Goal: Task Accomplishment & Management: Use online tool/utility

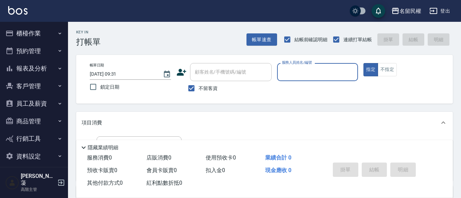
click at [23, 33] on button "櫃檯作業" at bounding box center [34, 33] width 63 height 18
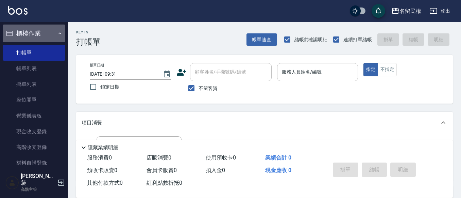
click at [23, 34] on button "櫃檯作業" at bounding box center [34, 33] width 63 height 18
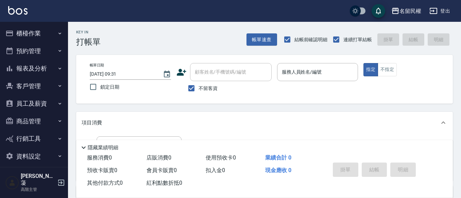
click at [23, 33] on button "櫃檯作業" at bounding box center [34, 33] width 63 height 18
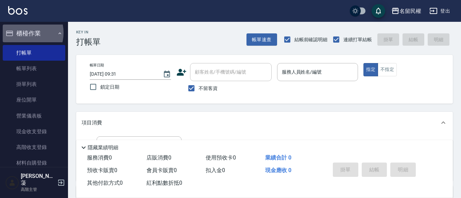
click at [23, 33] on button "櫃檯作業" at bounding box center [34, 33] width 63 height 18
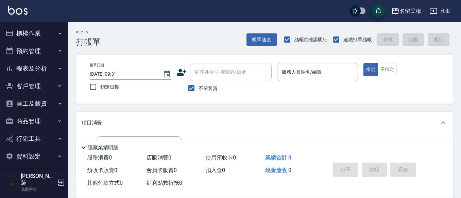
click at [23, 32] on button "櫃檯作業" at bounding box center [34, 33] width 63 height 18
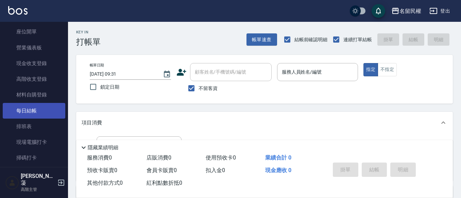
scroll to position [102, 0]
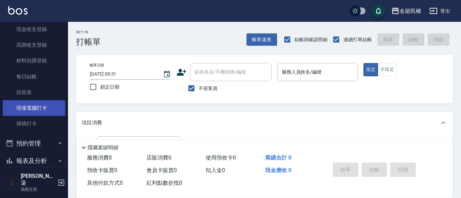
click at [36, 111] on link "現場電腦打卡" at bounding box center [34, 108] width 63 height 16
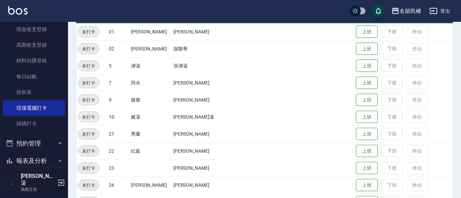
scroll to position [102, 0]
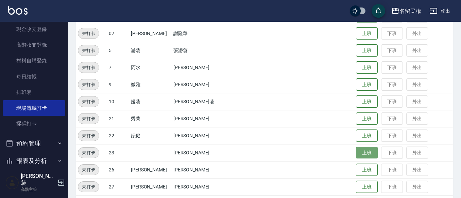
click at [358, 153] on button "上班" at bounding box center [367, 153] width 22 height 12
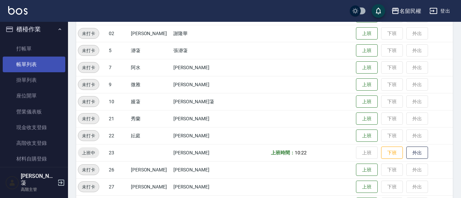
scroll to position [0, 0]
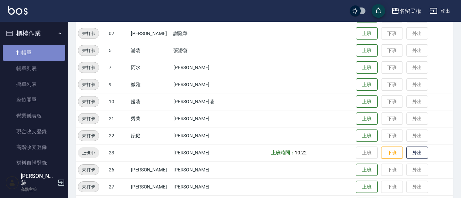
click at [38, 52] on link "打帳單" at bounding box center [34, 53] width 63 height 16
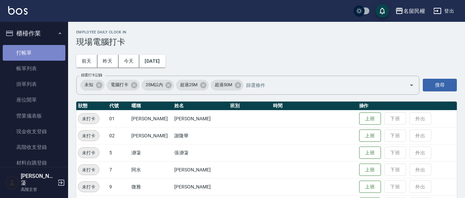
click at [37, 53] on link "打帳單" at bounding box center [34, 53] width 63 height 16
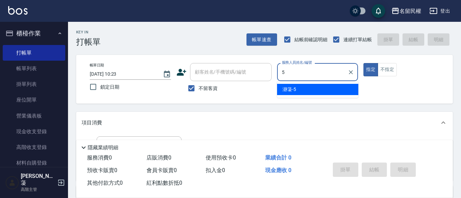
type input "瀞蓤-5"
type button "true"
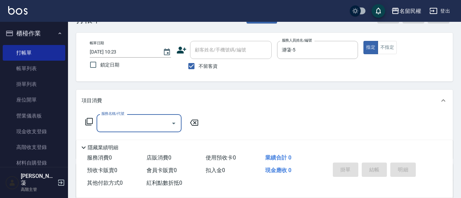
scroll to position [34, 0]
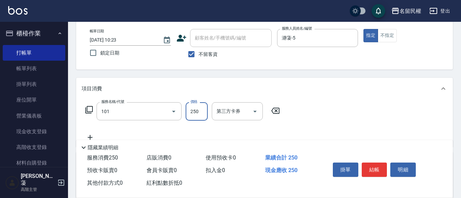
type input "不指定洗髮(101)"
click at [163, 110] on icon "Clear" at bounding box center [164, 111] width 4 height 4
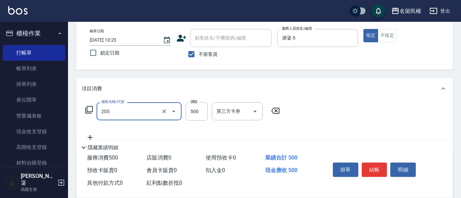
type input "指定洗剪(205)"
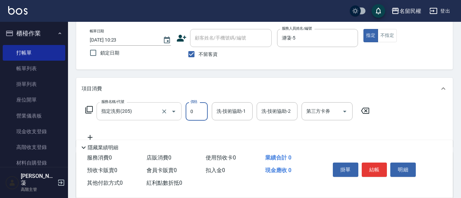
click at [124, 112] on div "服務名稱/代號 指定洗剪(205) 服務名稱/代號 價格 0 價格 洗-技術協助-1 洗-技術協助-1 洗-技術協助-2 洗-技術協助-2 第三方卡券 第三方…" at bounding box center [228, 111] width 292 height 18
type input "1000"
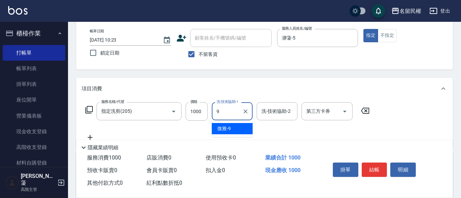
type input "微雅-9"
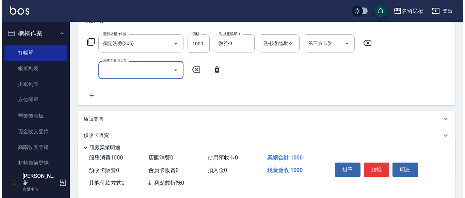
scroll to position [102, 0]
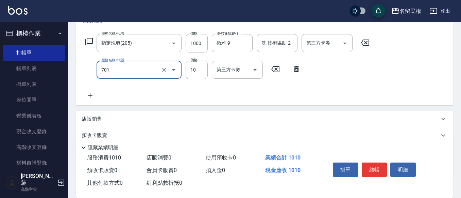
type input "潤絲(701)"
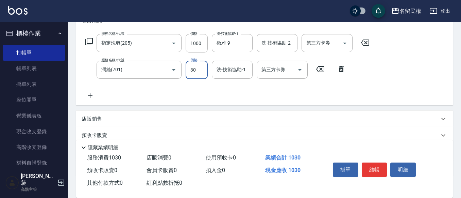
type input "30"
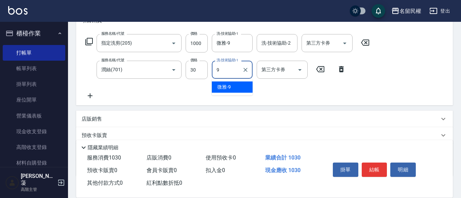
type input "微雅-9"
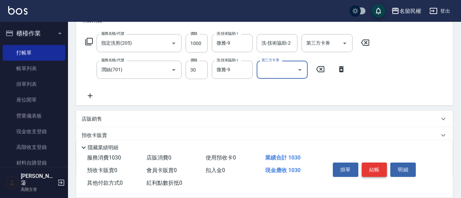
click at [372, 173] on button "結帳" at bounding box center [375, 169] width 26 height 14
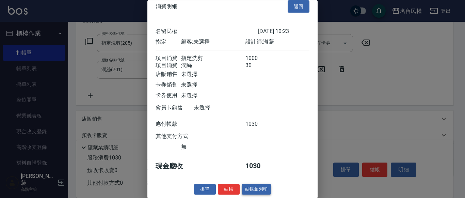
scroll to position [17, 0]
click at [227, 189] on button "結帳" at bounding box center [229, 189] width 22 height 11
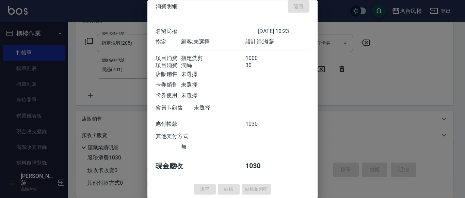
type input "[DATE] 10:24"
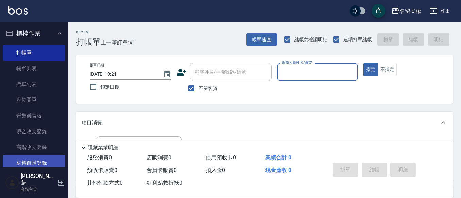
scroll to position [68, 0]
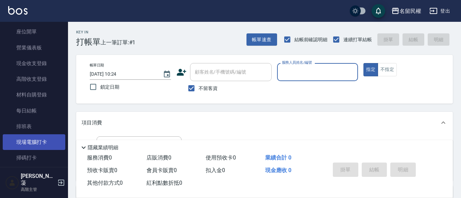
drag, startPoint x: 36, startPoint y: 139, endPoint x: 33, endPoint y: 145, distance: 6.5
click at [36, 139] on link "現場電腦打卡" at bounding box center [34, 142] width 63 height 16
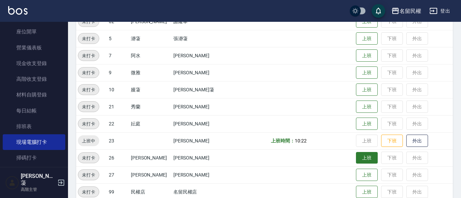
scroll to position [136, 0]
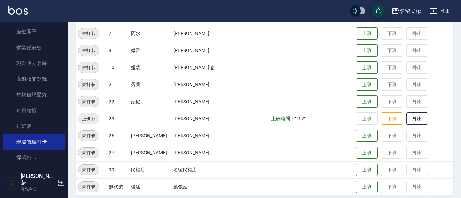
click at [359, 133] on button "上班" at bounding box center [367, 135] width 22 height 13
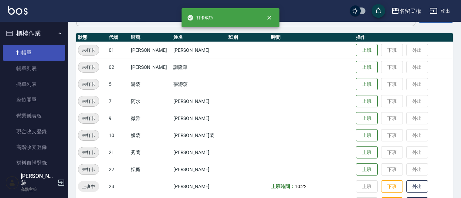
scroll to position [68, 0]
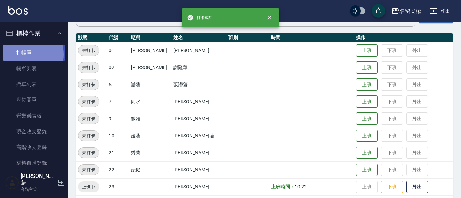
click at [24, 54] on link "打帳單" at bounding box center [34, 53] width 63 height 16
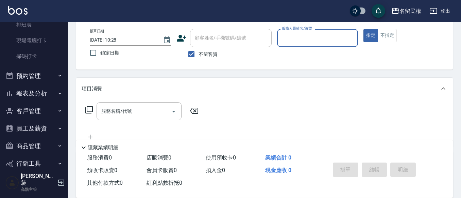
scroll to position [170, 0]
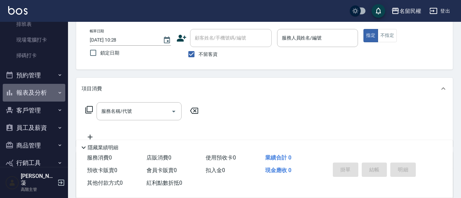
drag, startPoint x: 54, startPoint y: 92, endPoint x: 50, endPoint y: 96, distance: 5.8
click at [53, 93] on button "報表及分析" at bounding box center [34, 93] width 63 height 18
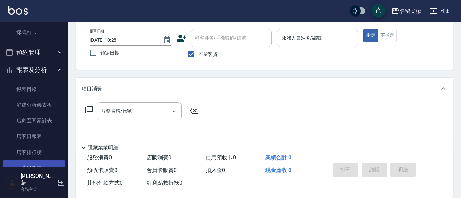
scroll to position [204, 0]
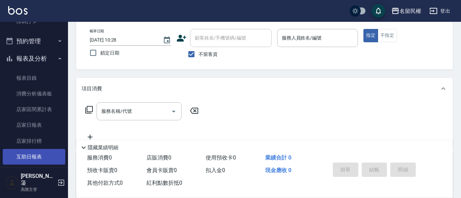
click at [39, 152] on link "互助日報表" at bounding box center [34, 157] width 63 height 16
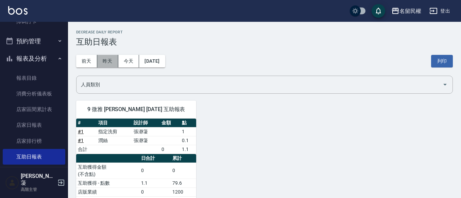
click at [109, 58] on button "昨天" at bounding box center [107, 61] width 21 height 13
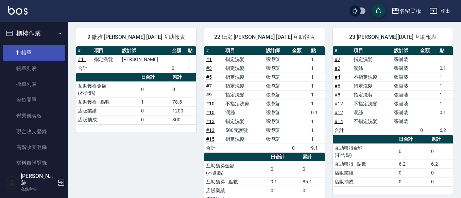
scroll to position [61, 0]
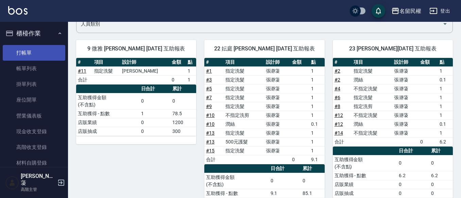
click at [49, 53] on link "打帳單" at bounding box center [34, 53] width 63 height 16
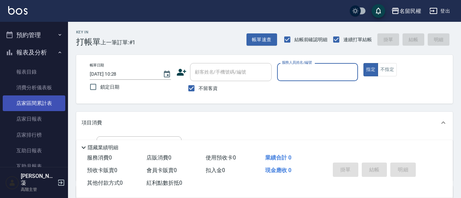
scroll to position [272, 0]
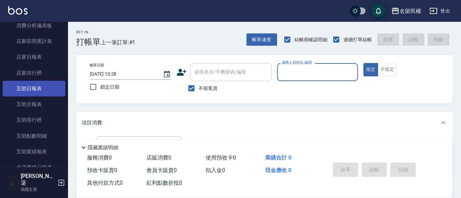
click at [49, 92] on link "互助日報表" at bounding box center [34, 89] width 63 height 16
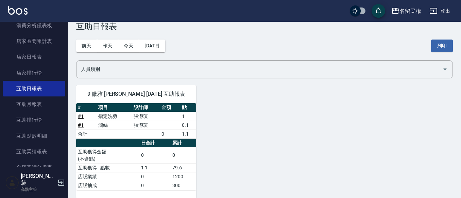
scroll to position [24, 0]
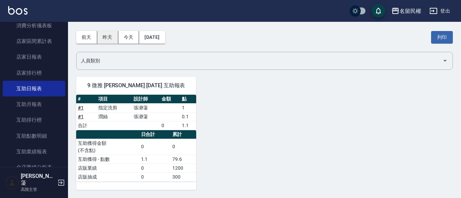
click at [104, 33] on button "昨天" at bounding box center [107, 37] width 21 height 13
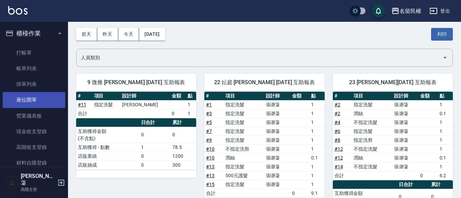
scroll to position [27, 0]
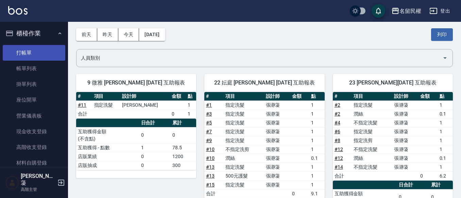
click at [37, 53] on link "打帳單" at bounding box center [34, 53] width 63 height 16
